Goal: Find contact information: Find contact information

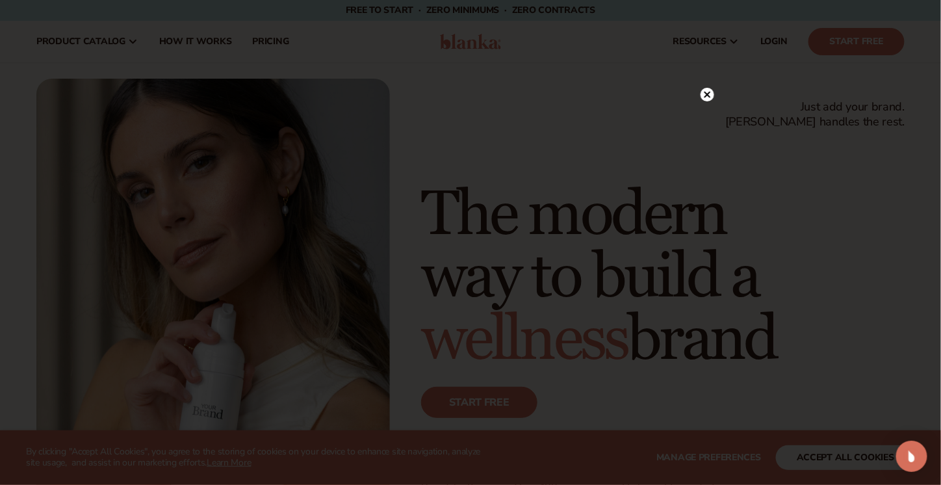
click at [712, 97] on circle at bounding box center [707, 95] width 14 height 14
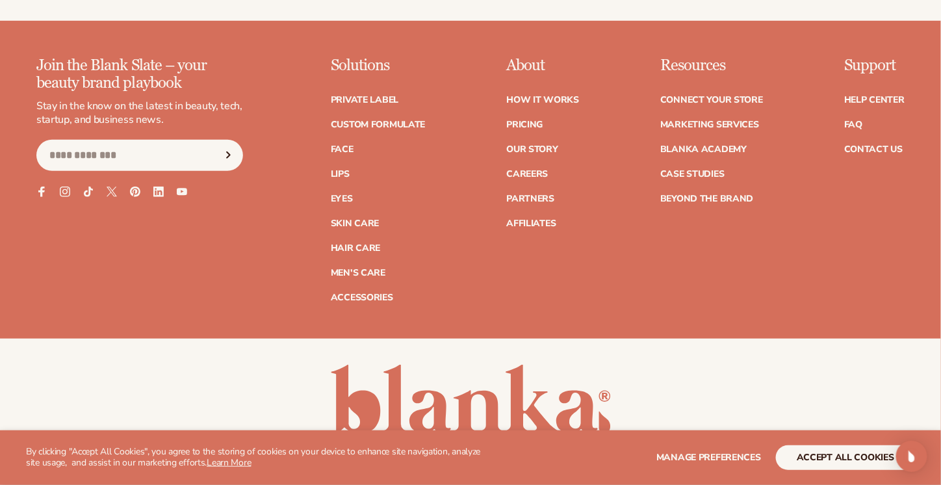
scroll to position [5183, 0]
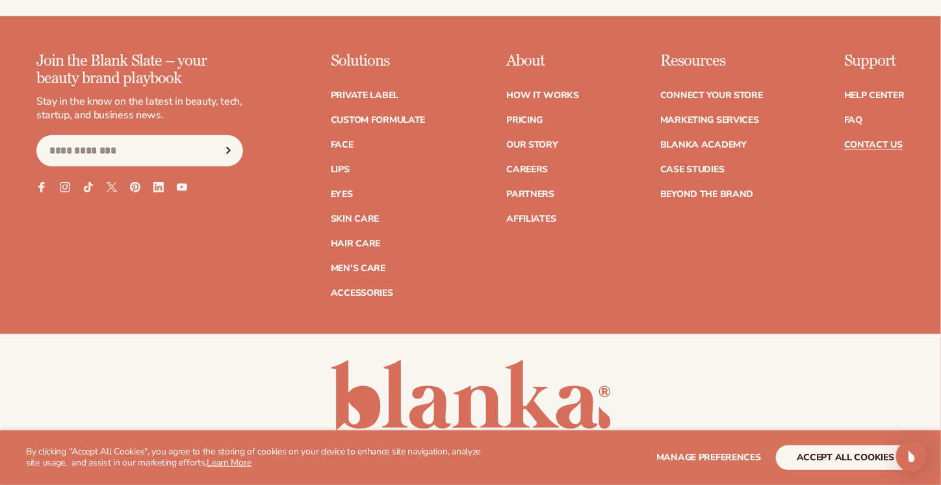
click at [873, 140] on link "Contact Us" at bounding box center [873, 144] width 58 height 9
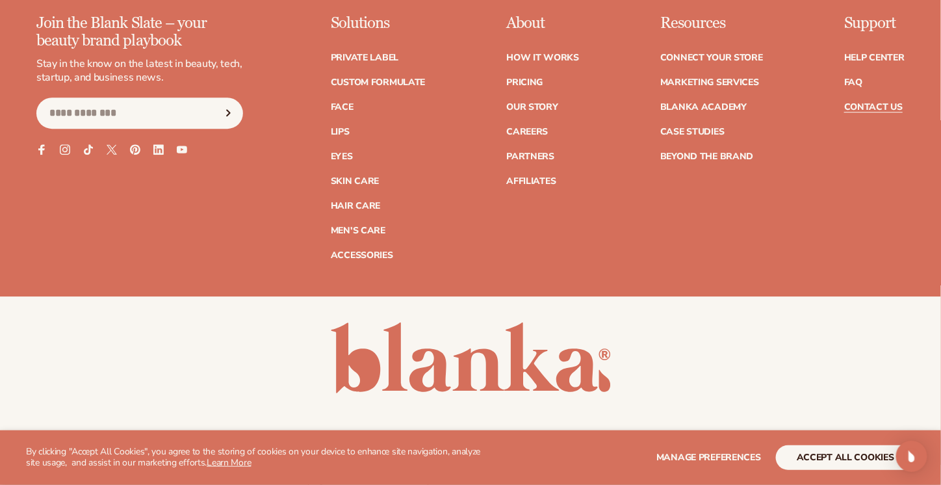
scroll to position [1168, 0]
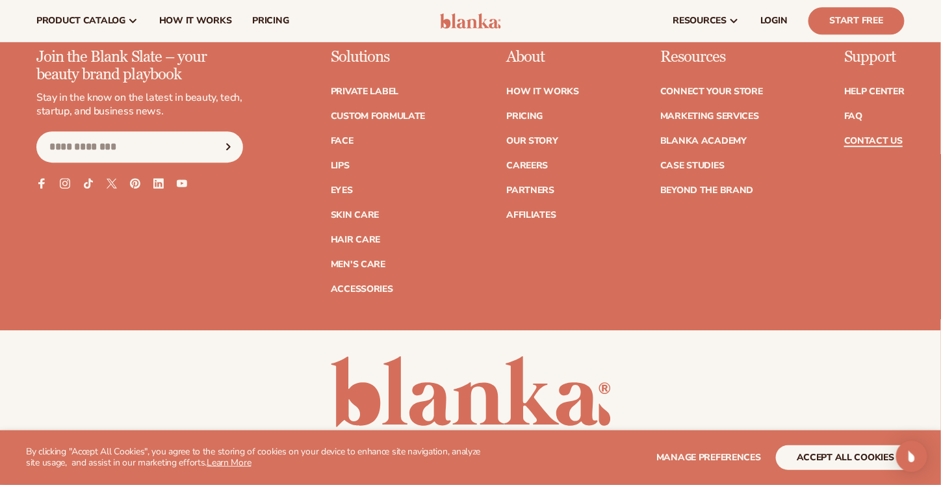
click at [885, 144] on link "Contact Us" at bounding box center [873, 140] width 58 height 9
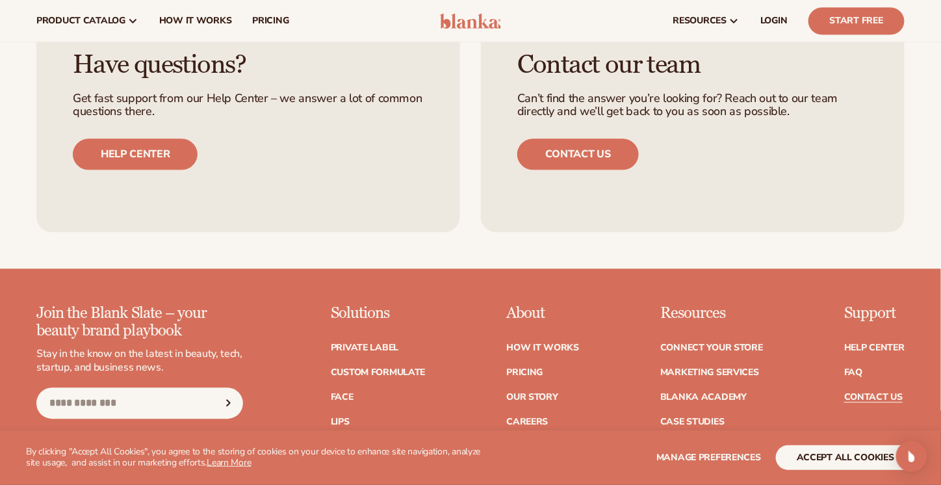
scroll to position [910, 0]
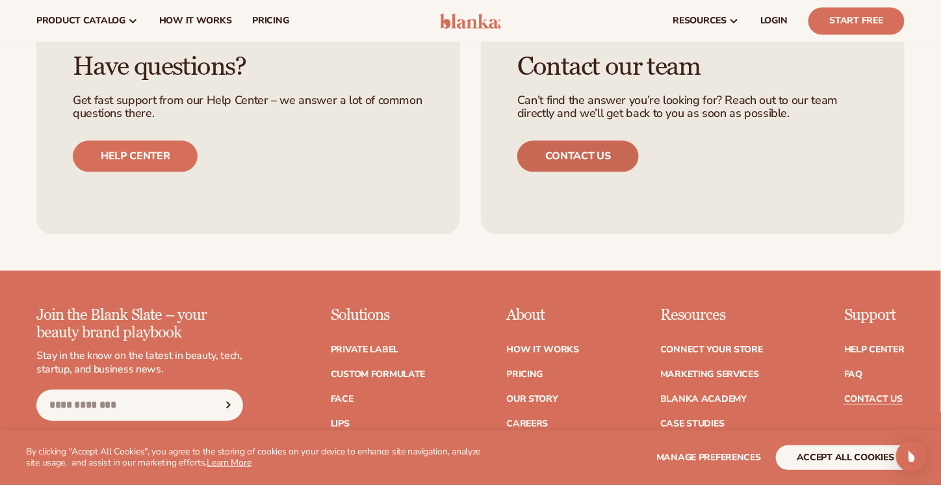
click at [580, 153] on link "Contact us" at bounding box center [578, 155] width 122 height 31
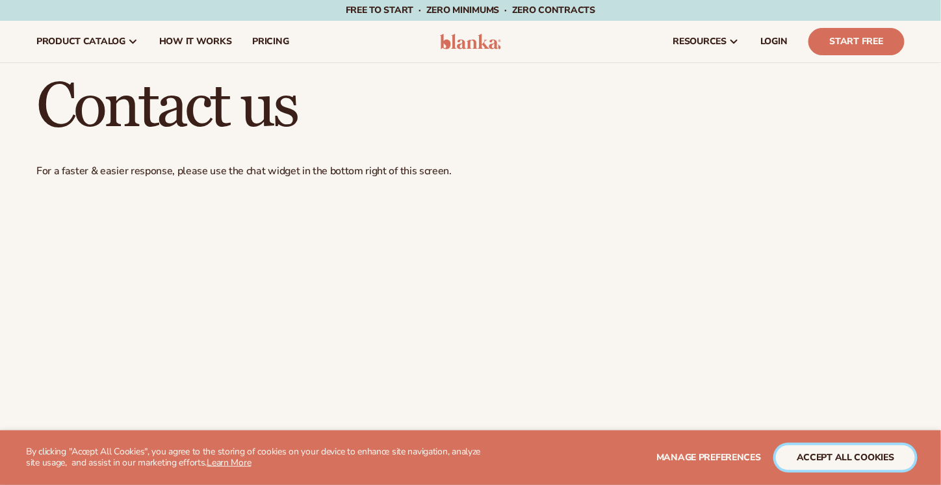
click at [817, 456] on button "accept all cookies" at bounding box center [845, 457] width 139 height 25
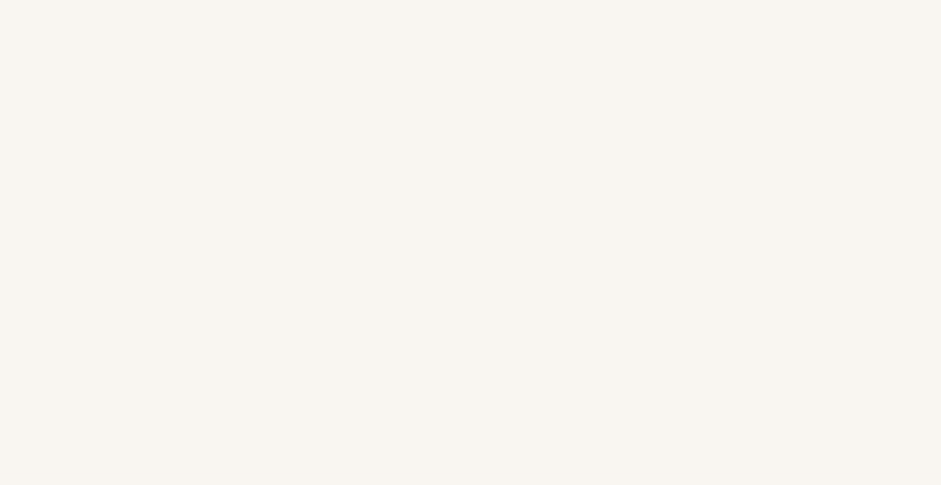
scroll to position [780, 0]
